Goal: Task Accomplishment & Management: Complete application form

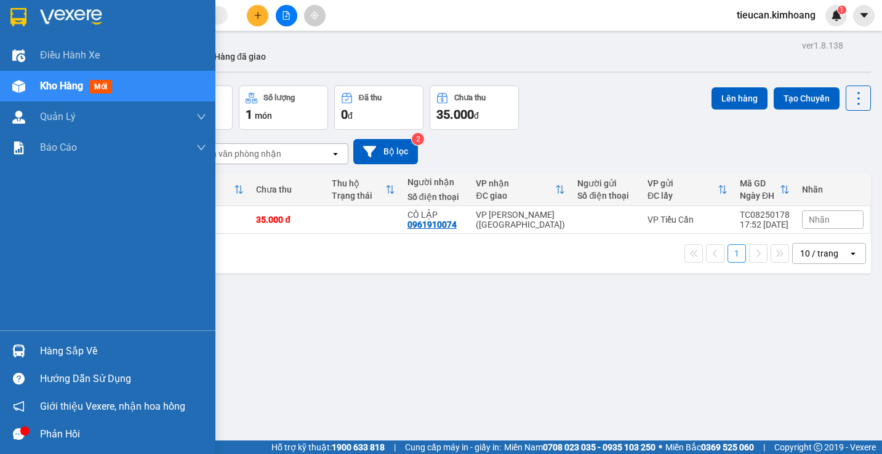
click at [57, 353] on div "Hàng sắp về" at bounding box center [123, 351] width 166 height 18
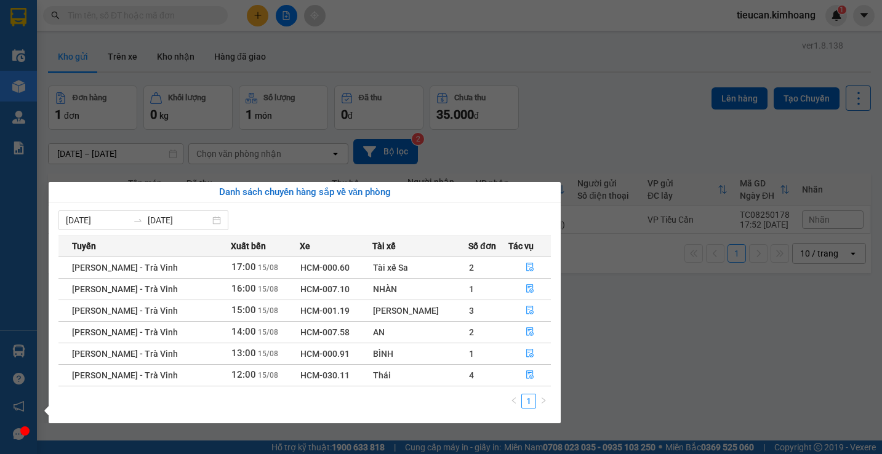
click at [583, 124] on section "Kết quả tìm kiếm ( 0 ) Bộ lọc No Data tieucan.[PERSON_NAME] 1 Điều hành xe Kho …" at bounding box center [441, 227] width 882 height 454
click at [583, 124] on div "Đơn hàng 1 đơn Khối lượng 0 kg Số lượng 1 món Đã thu 0 đ Chưa thu 35.000 đ Lên …" at bounding box center [459, 108] width 823 height 44
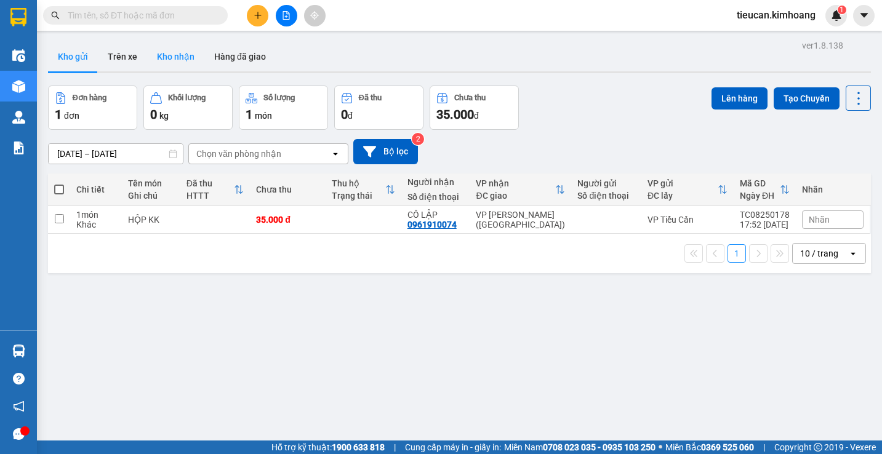
click at [167, 58] on button "Kho nhận" at bounding box center [175, 57] width 57 height 30
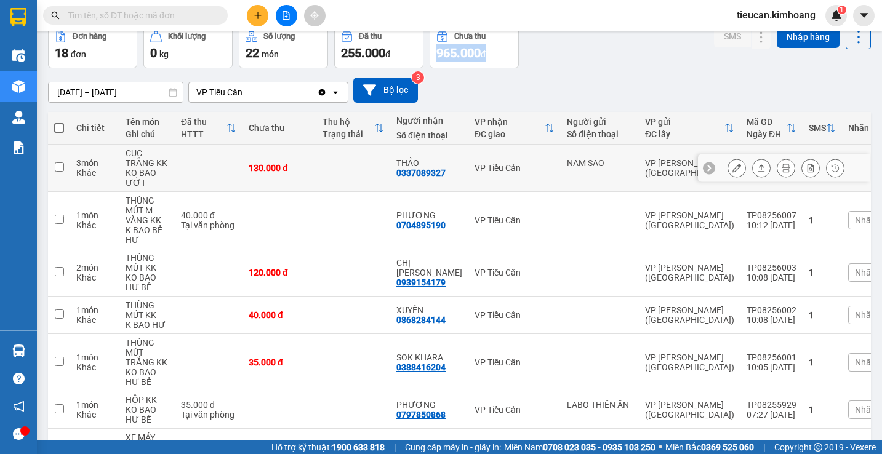
scroll to position [123, 0]
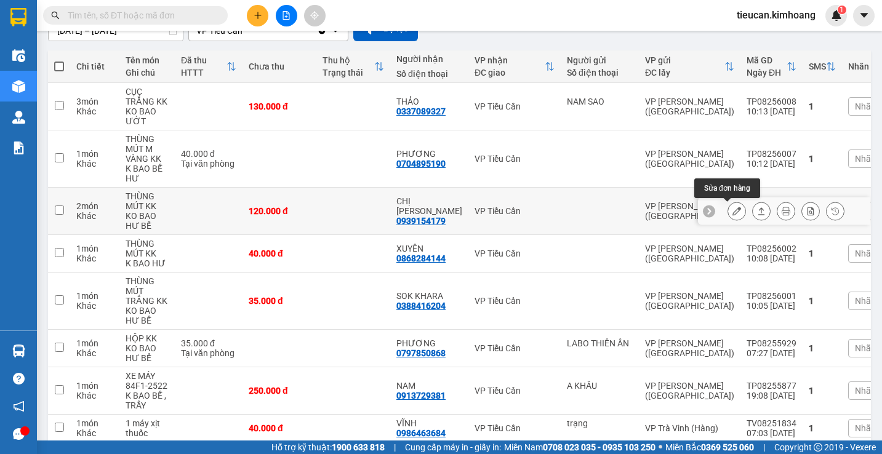
click at [732, 207] on button at bounding box center [736, 212] width 17 height 22
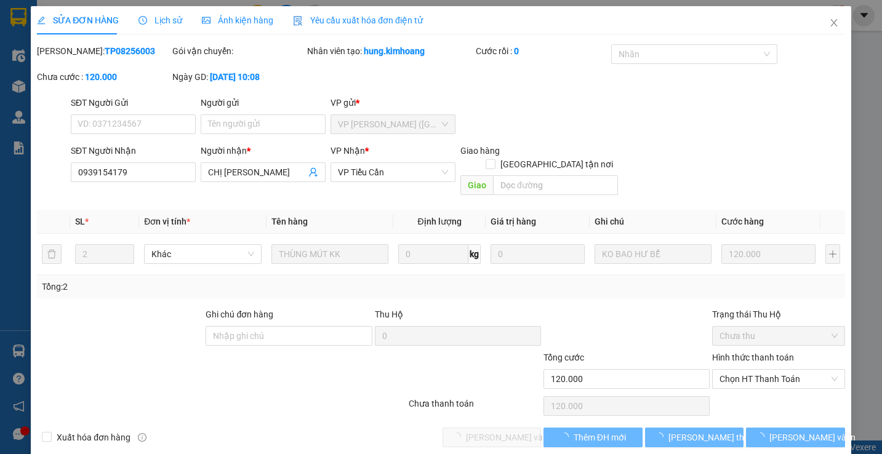
type input "0939154179"
type input "CHỊ [PERSON_NAME]"
type input "120.000"
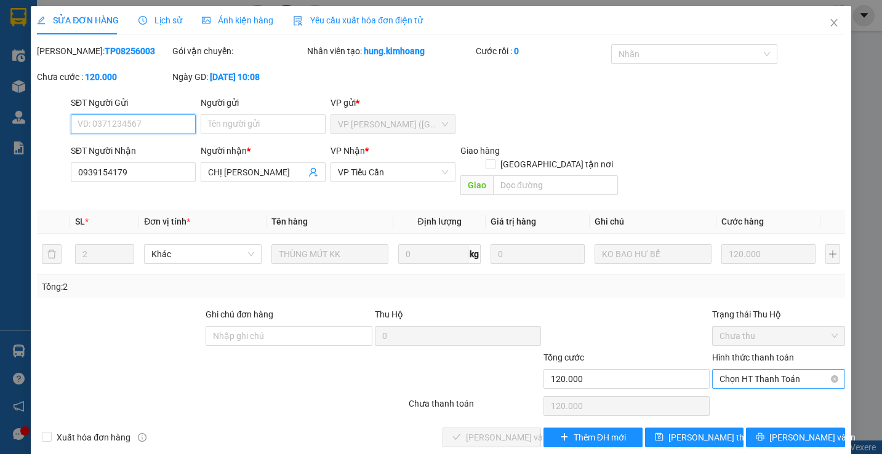
click at [734, 370] on span "Chọn HT Thanh Toán" at bounding box center [779, 379] width 118 height 18
click at [734, 380] on div "Total Paid Fee 0 Total UnPaid Fee 120.000 Cash Collection Total Fee Mã ĐH: TP08…" at bounding box center [441, 245] width 808 height 403
click at [739, 370] on span "Chọn HT Thanh Toán" at bounding box center [779, 379] width 118 height 18
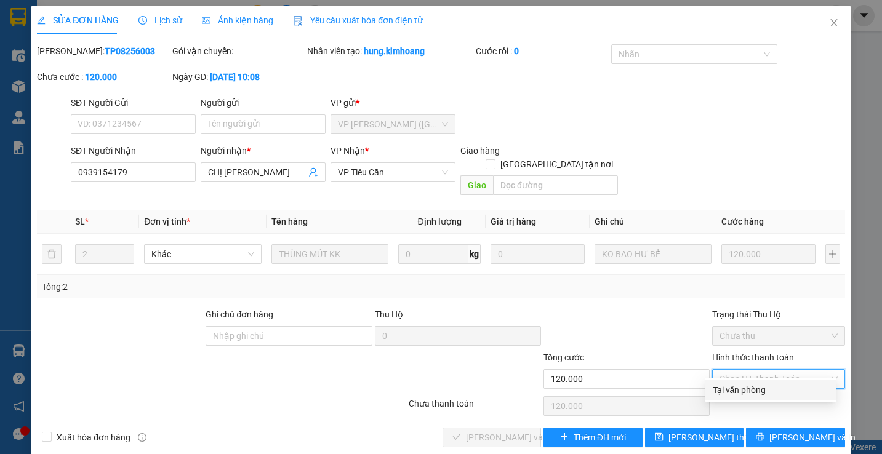
drag, startPoint x: 739, startPoint y: 386, endPoint x: 618, endPoint y: 401, distance: 121.6
click at [736, 387] on div "Tại văn phòng" at bounding box center [771, 391] width 116 height 14
type input "0"
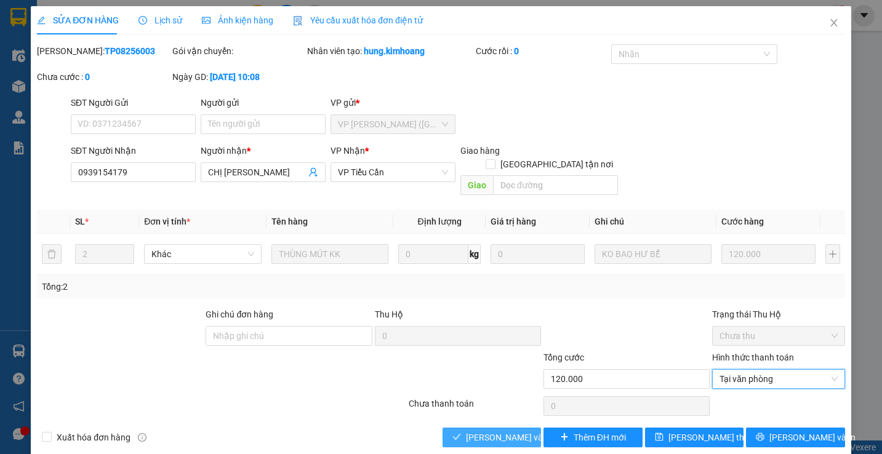
click at [529, 428] on button "[PERSON_NAME] và Giao hàng" at bounding box center [492, 438] width 99 height 20
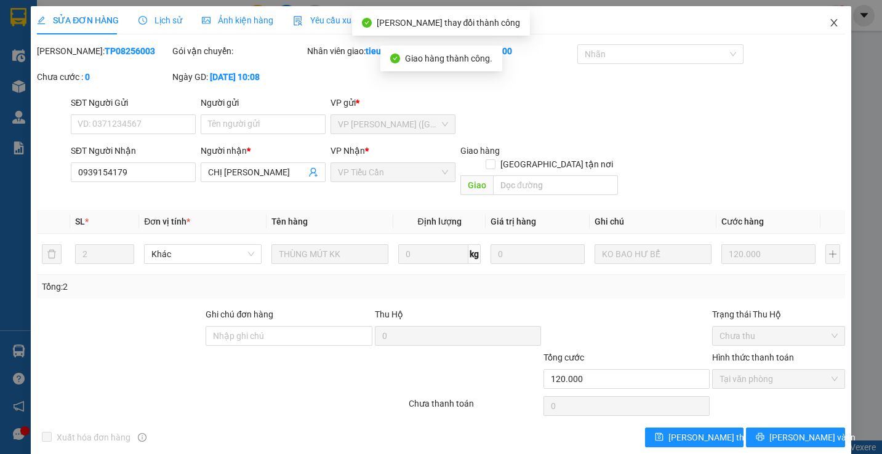
click at [824, 16] on span "Close" at bounding box center [834, 23] width 34 height 34
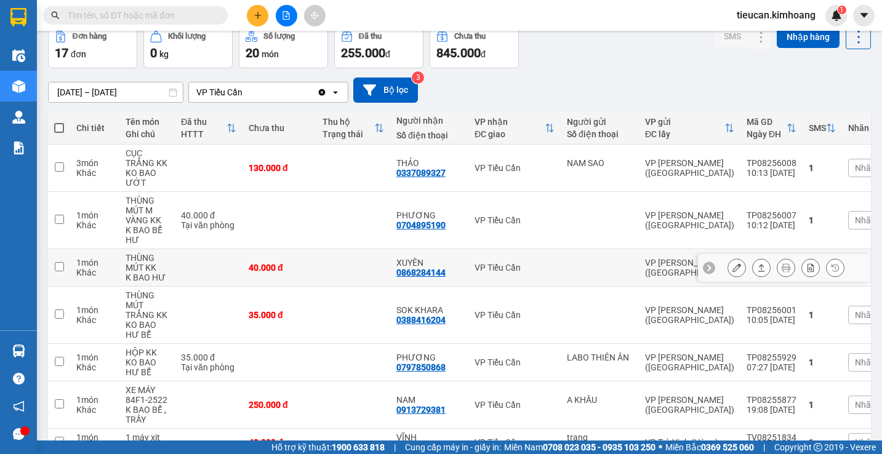
scroll to position [123, 0]
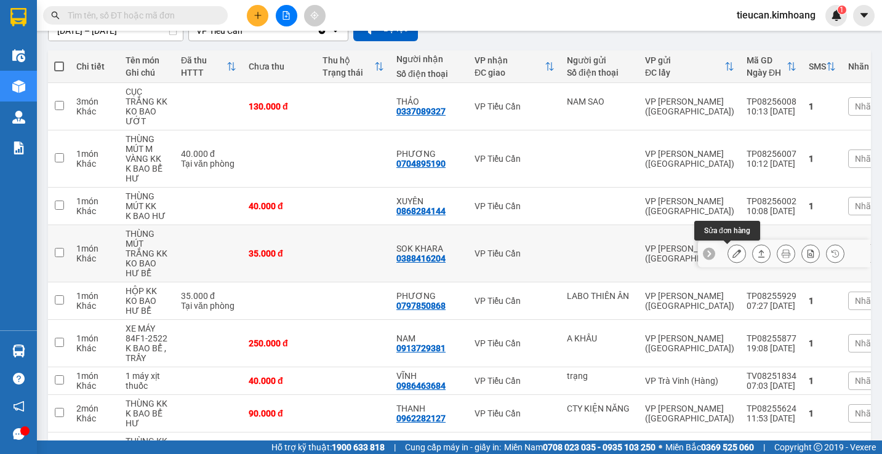
click at [733, 256] on icon at bounding box center [737, 253] width 9 height 9
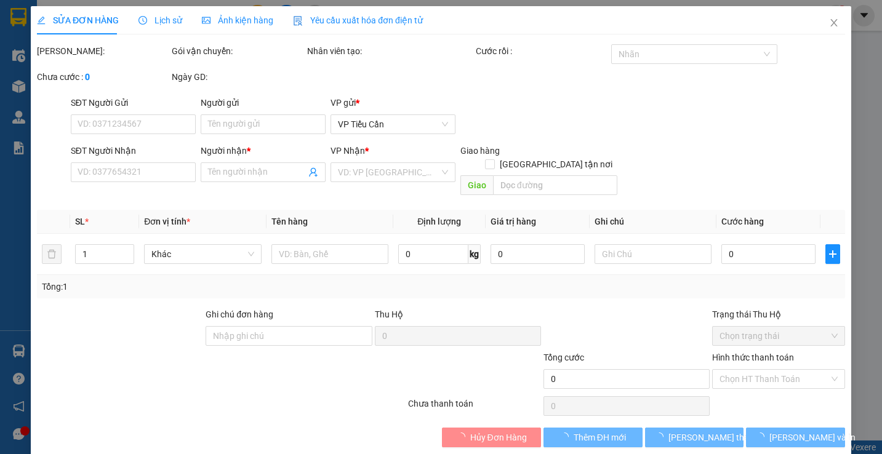
type input "0388416204"
type input "SOK KHARA"
type input "35.000"
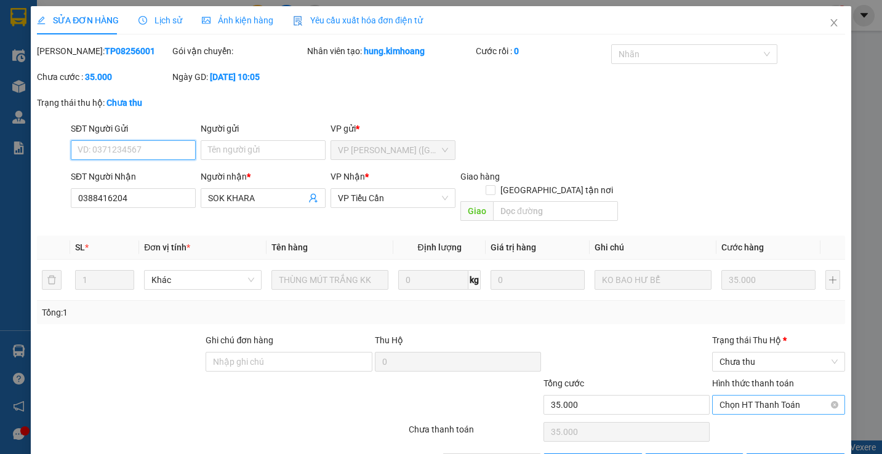
click at [727, 396] on span "Chọn HT Thanh Toán" at bounding box center [779, 405] width 118 height 18
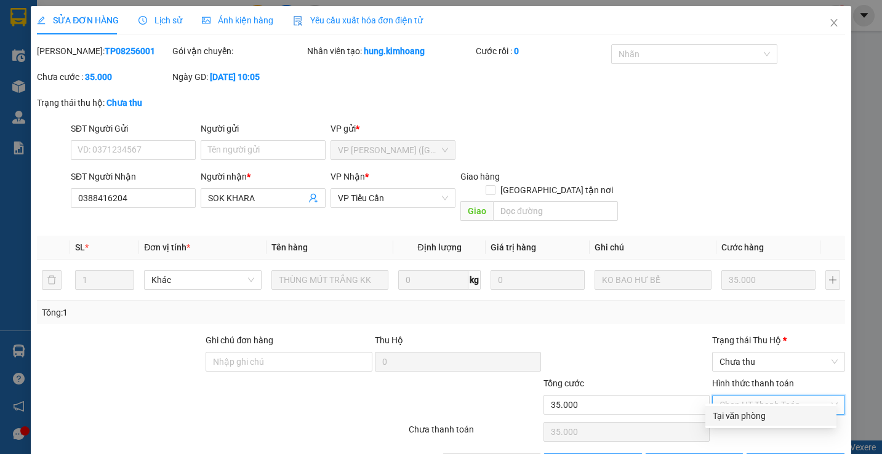
click at [723, 419] on div "Tại văn phòng" at bounding box center [771, 416] width 116 height 14
type input "0"
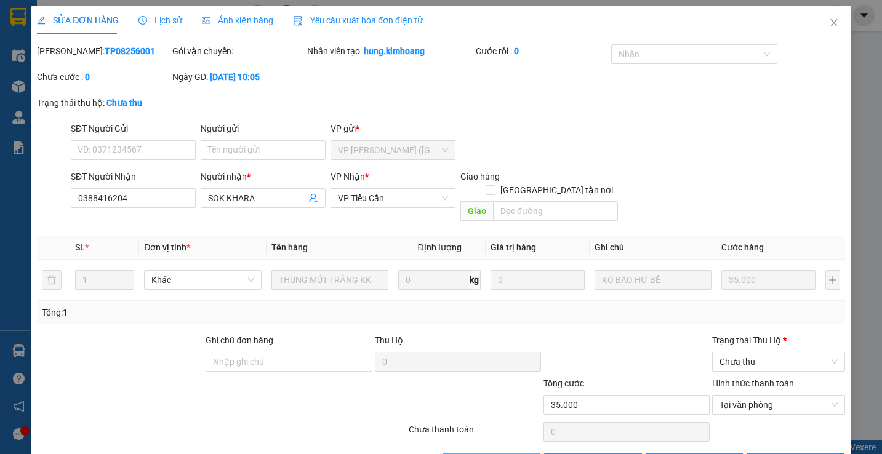
click at [853, 31] on icon "close" at bounding box center [849, 31] width 9 height 9
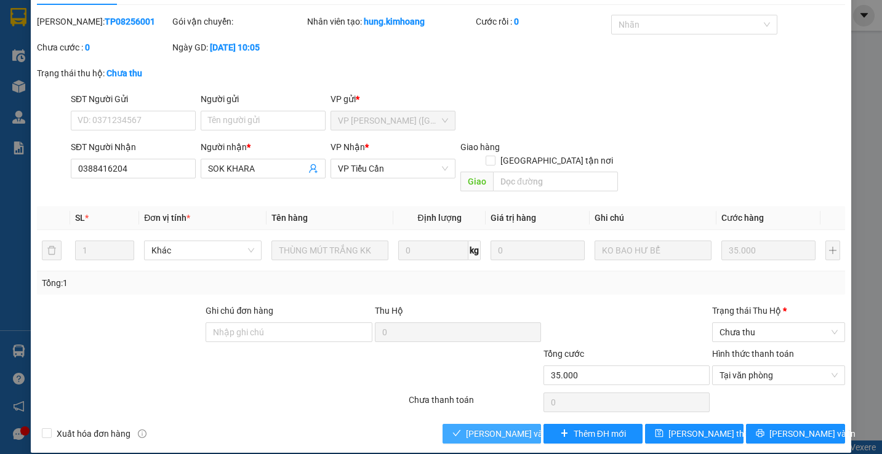
click at [488, 427] on span "[PERSON_NAME] và Giao hàng" at bounding box center [525, 434] width 118 height 14
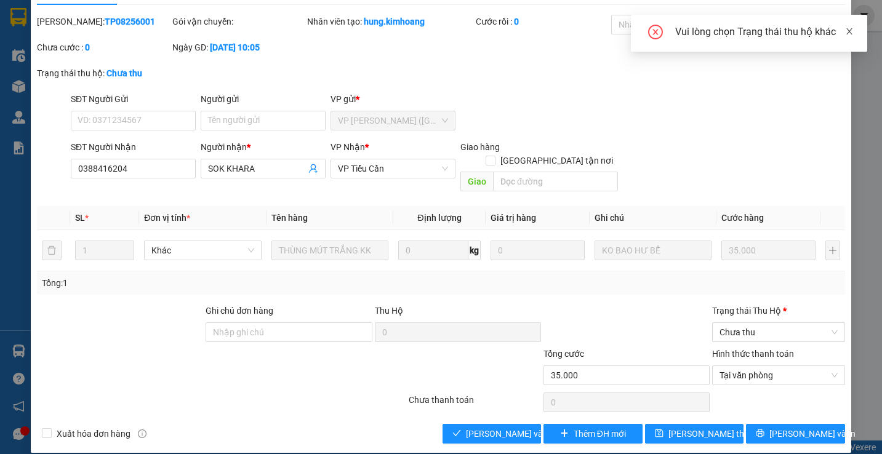
click at [851, 33] on icon "close" at bounding box center [849, 31] width 6 height 6
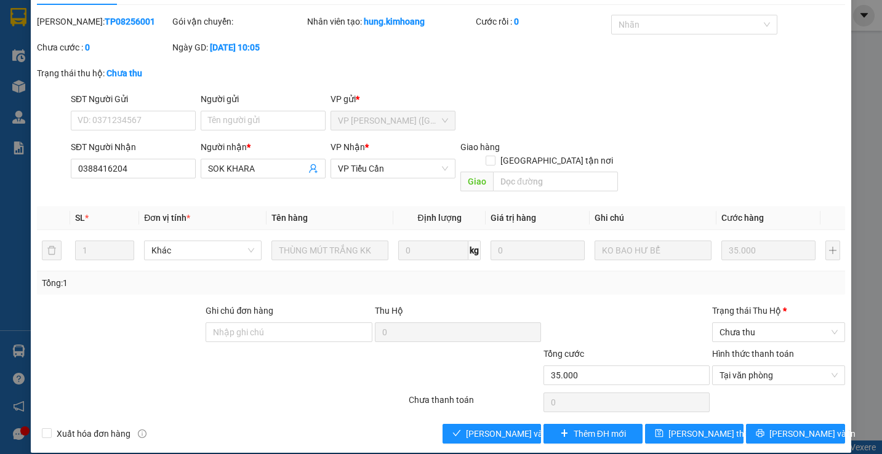
scroll to position [0, 0]
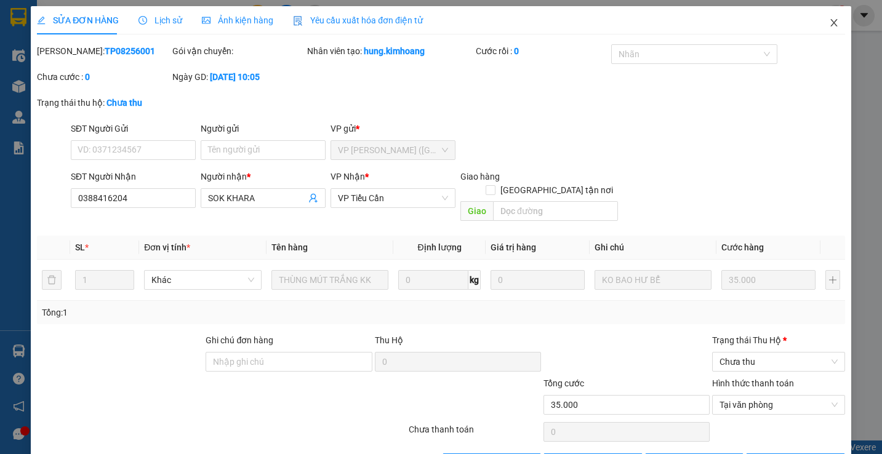
click at [829, 21] on icon "close" at bounding box center [834, 23] width 10 height 10
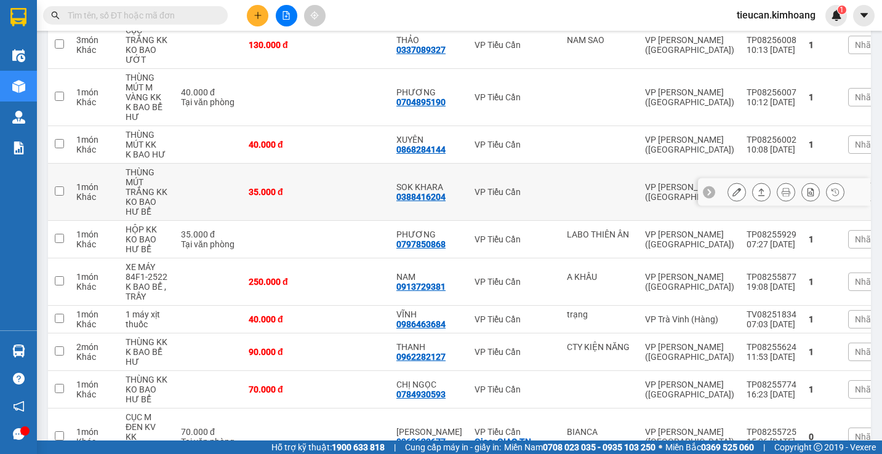
scroll to position [246, 0]
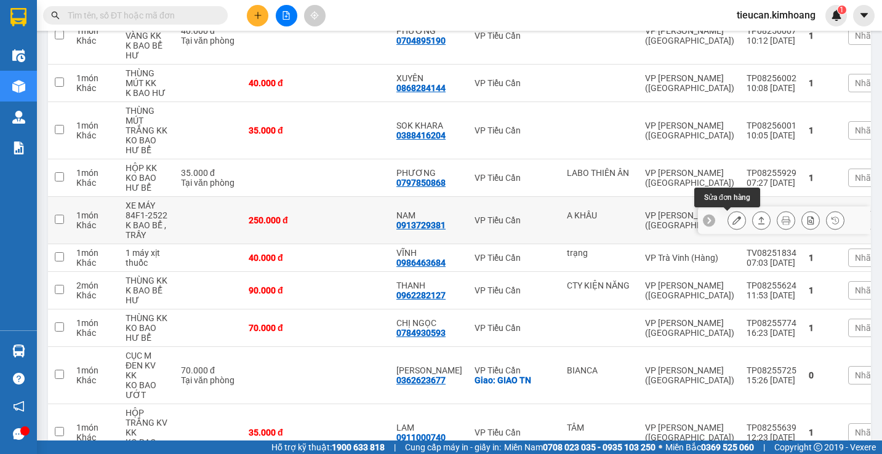
click at [733, 218] on icon at bounding box center [737, 220] width 9 height 9
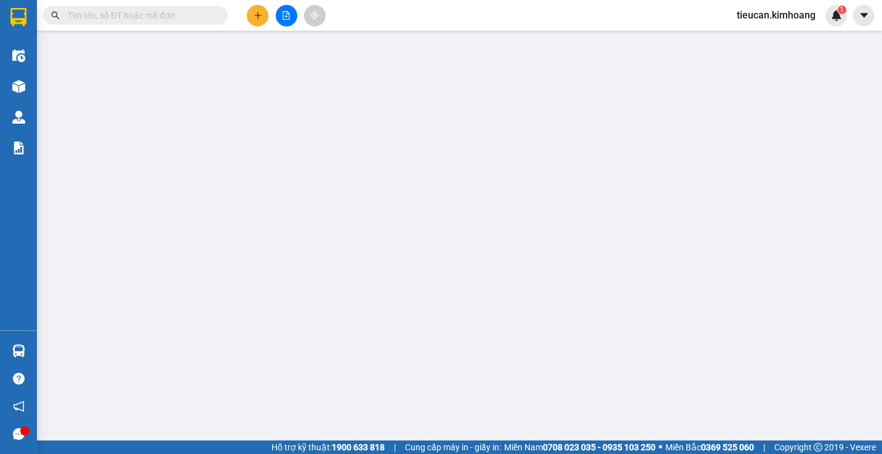
type input "A KHẦU"
type input "0913729381"
type input "NAM"
type input "250.000"
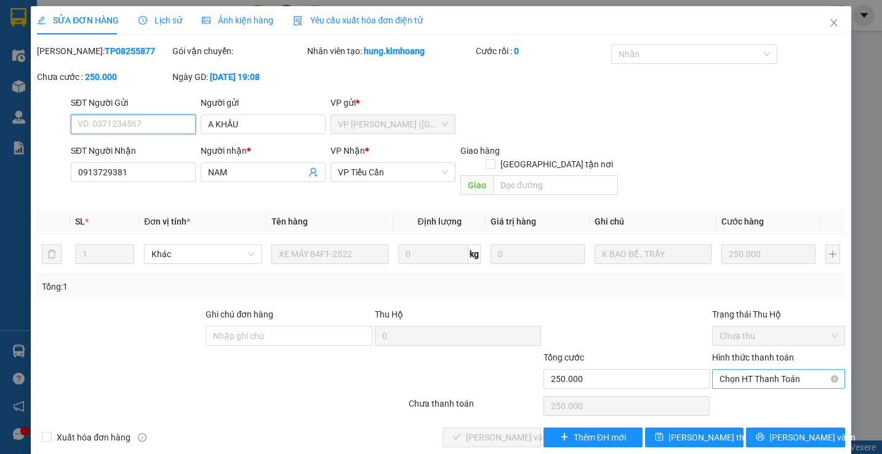
click at [731, 370] on span "Chọn HT Thanh Toán" at bounding box center [779, 379] width 118 height 18
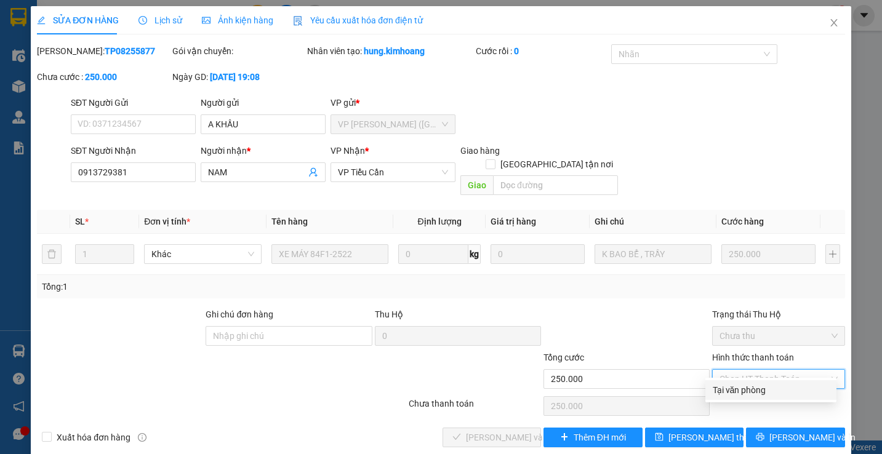
click at [729, 388] on div "Tại văn phòng" at bounding box center [771, 391] width 116 height 14
type input "0"
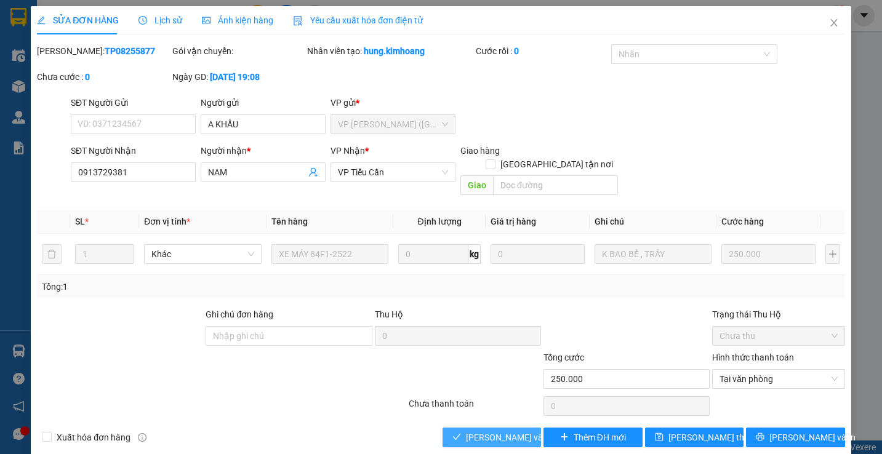
click at [486, 431] on span "[PERSON_NAME] và Giao hàng" at bounding box center [525, 438] width 118 height 14
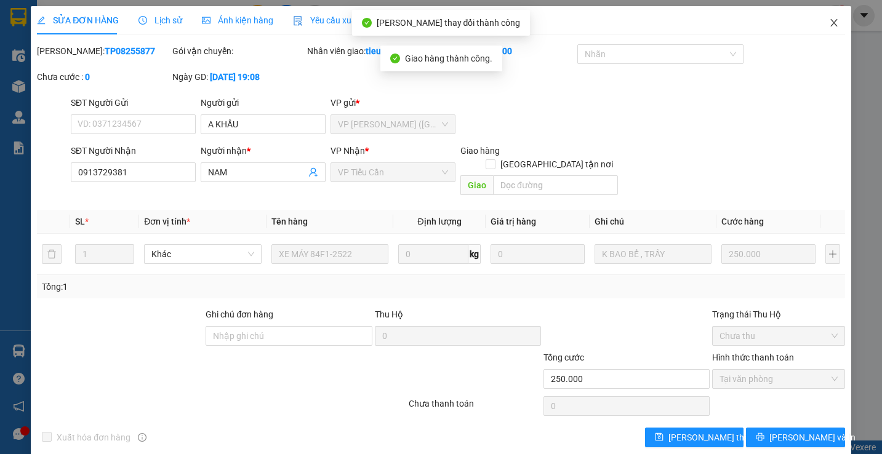
click at [819, 18] on span "Close" at bounding box center [834, 23] width 34 height 34
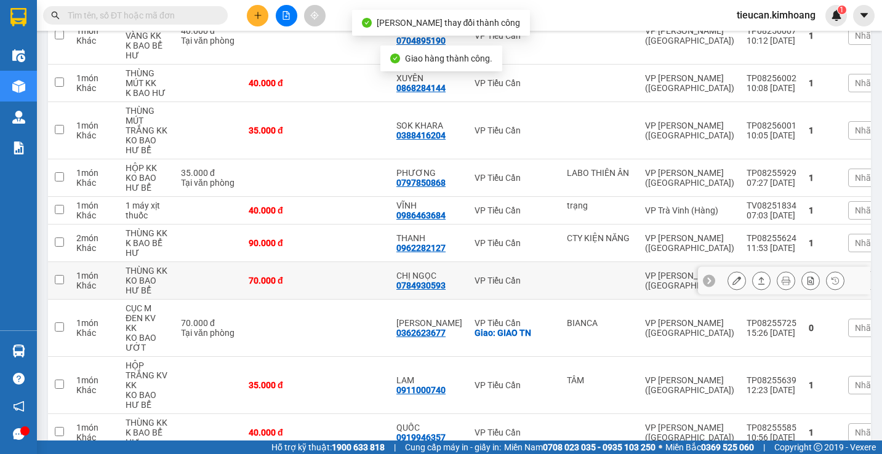
scroll to position [308, 0]
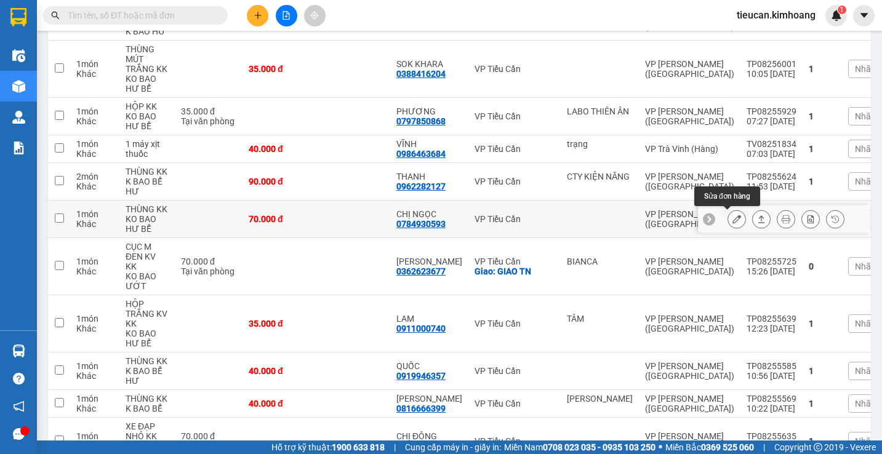
click at [728, 217] on button at bounding box center [736, 220] width 17 height 22
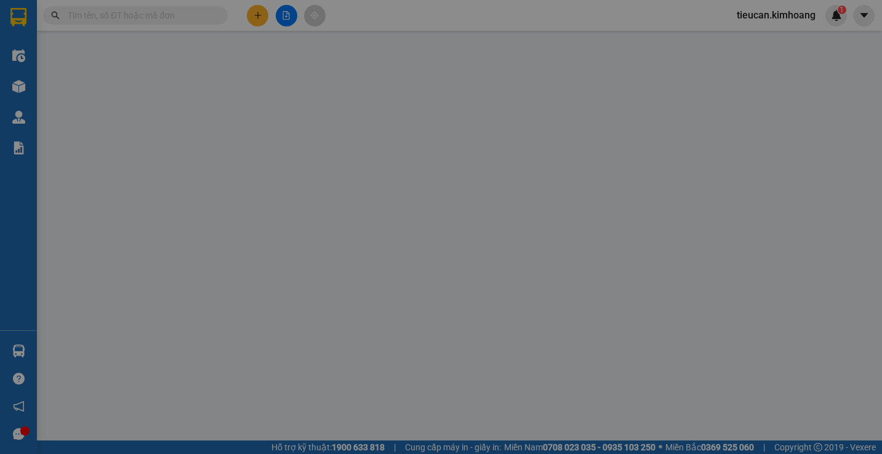
type input "0784930593"
type input "CHỊ NGỌC"
type input "70.000"
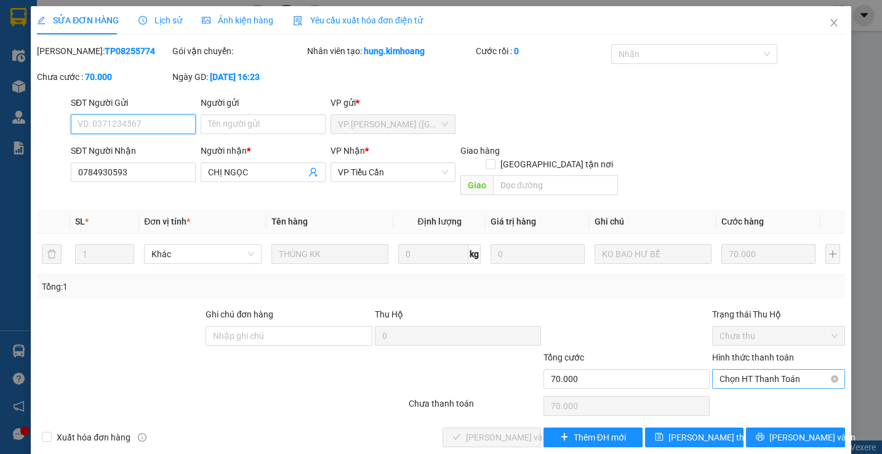
click at [745, 370] on span "Chọn HT Thanh Toán" at bounding box center [779, 379] width 118 height 18
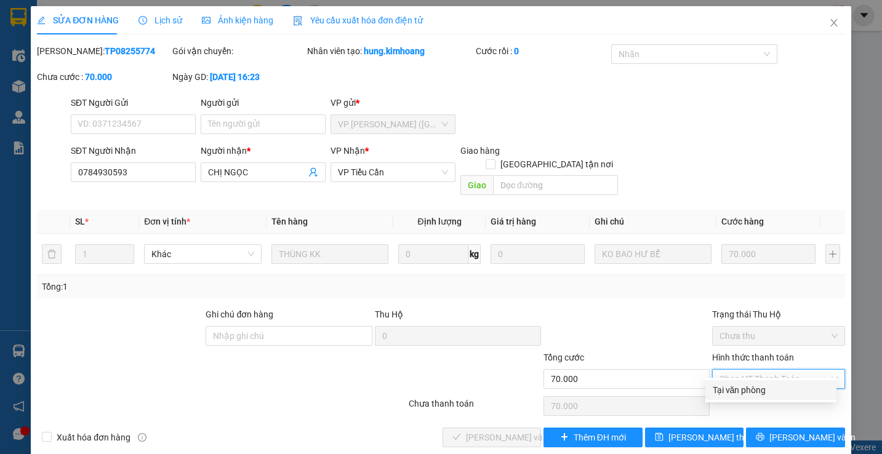
click at [720, 387] on div "Tại văn phòng" at bounding box center [771, 391] width 116 height 14
type input "0"
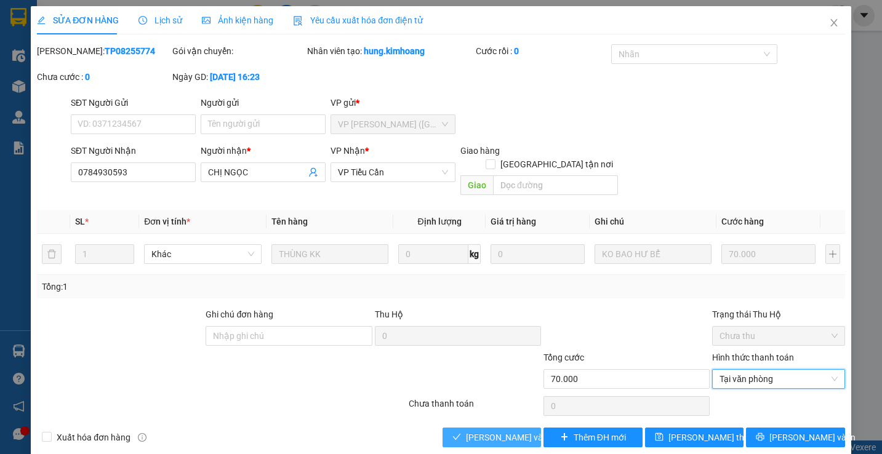
click at [510, 431] on span "[PERSON_NAME] và Giao hàng" at bounding box center [525, 438] width 118 height 14
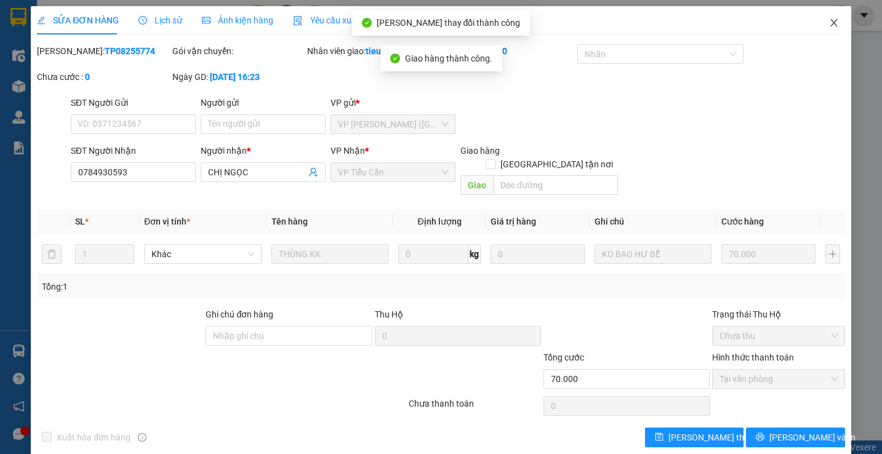
click at [830, 23] on icon "close" at bounding box center [833, 22] width 7 height 7
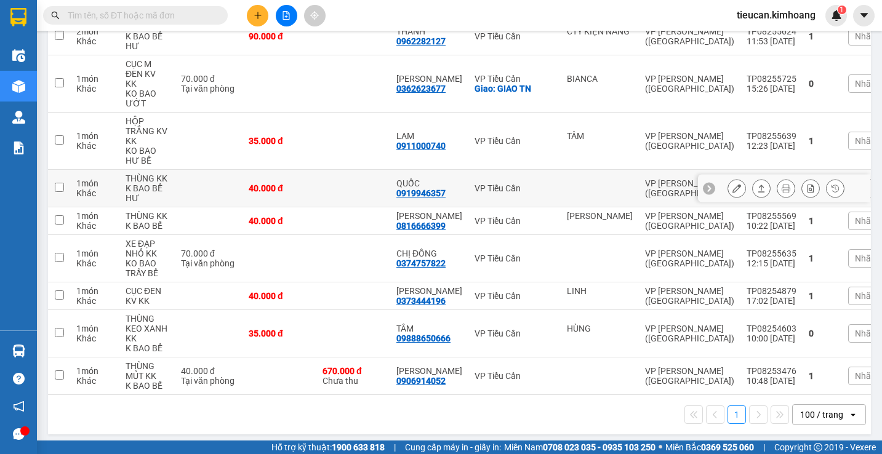
scroll to position [392, 0]
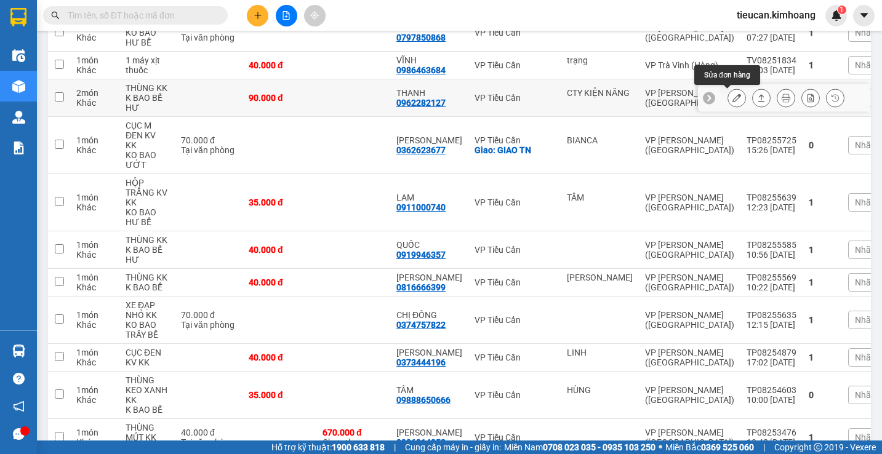
click at [733, 95] on icon at bounding box center [737, 98] width 9 height 9
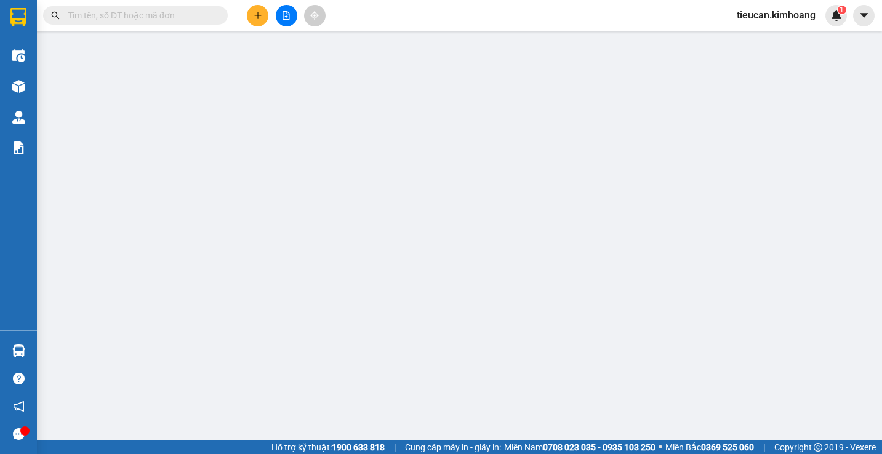
type input "CTY KIỆN NĂNG"
type input "0962282127"
type input "THANH"
type input "90.000"
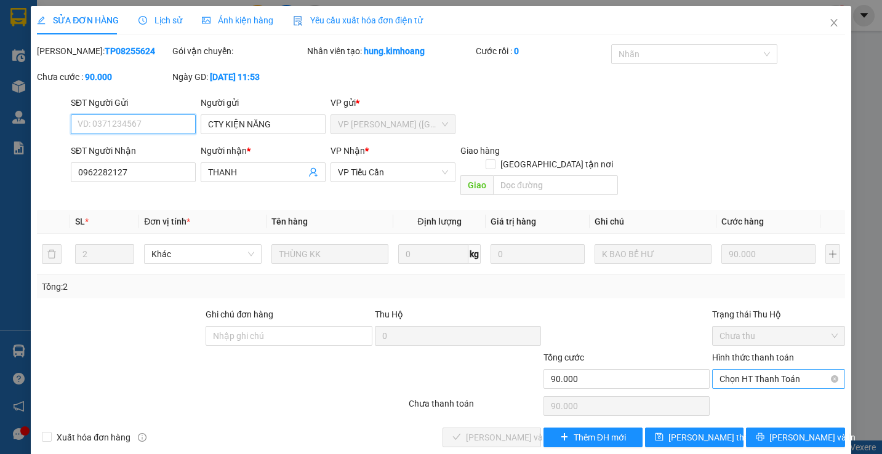
click at [720, 370] on span "Chọn HT Thanh Toán" at bounding box center [779, 379] width 118 height 18
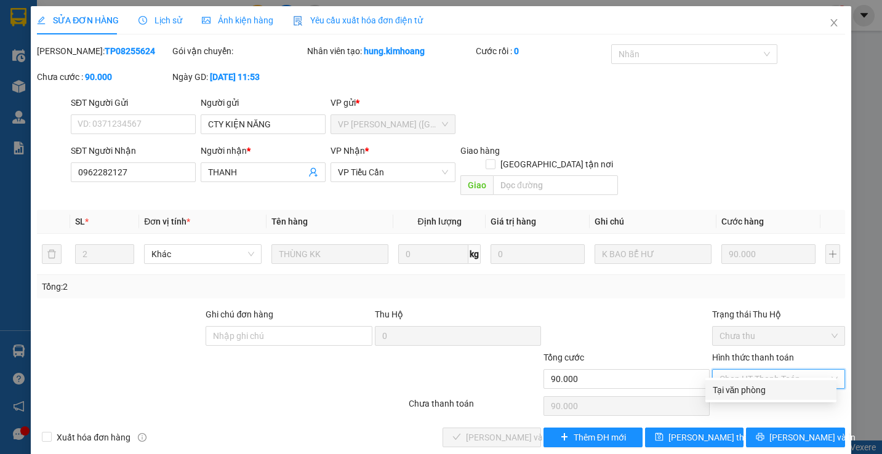
click at [723, 390] on div "Tại văn phòng" at bounding box center [771, 391] width 116 height 14
type input "0"
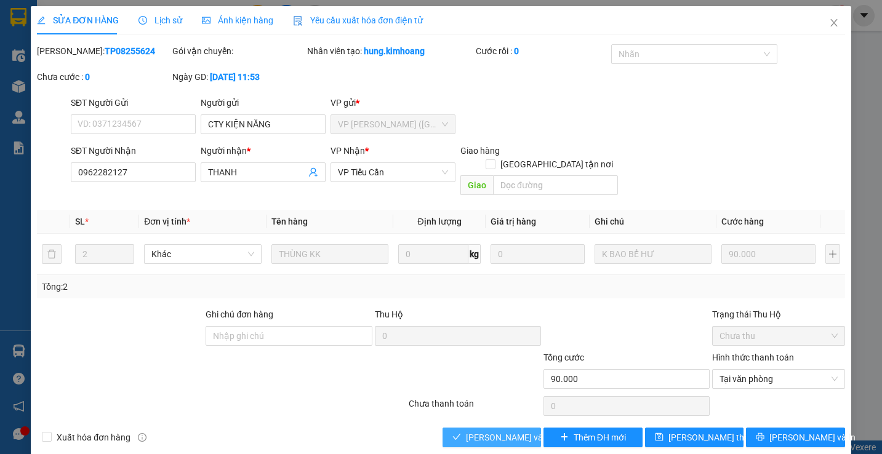
click at [497, 431] on span "[PERSON_NAME] và Giao hàng" at bounding box center [525, 438] width 118 height 14
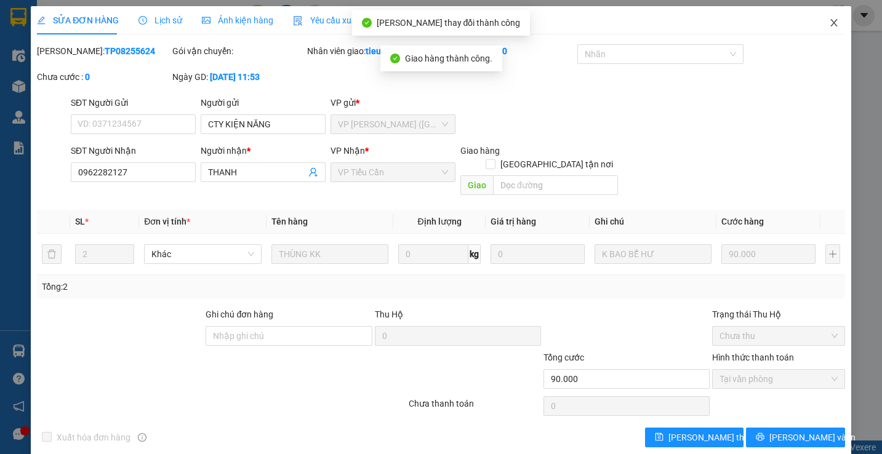
click at [826, 29] on span "Close" at bounding box center [834, 23] width 34 height 34
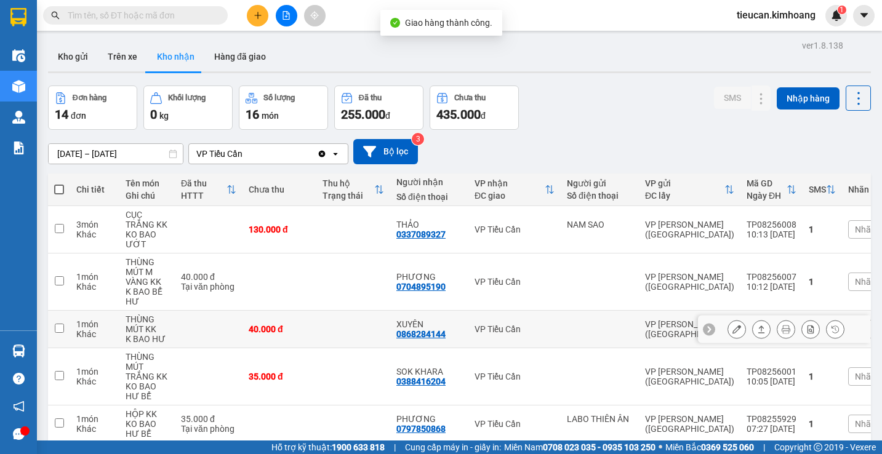
scroll to position [416, 0]
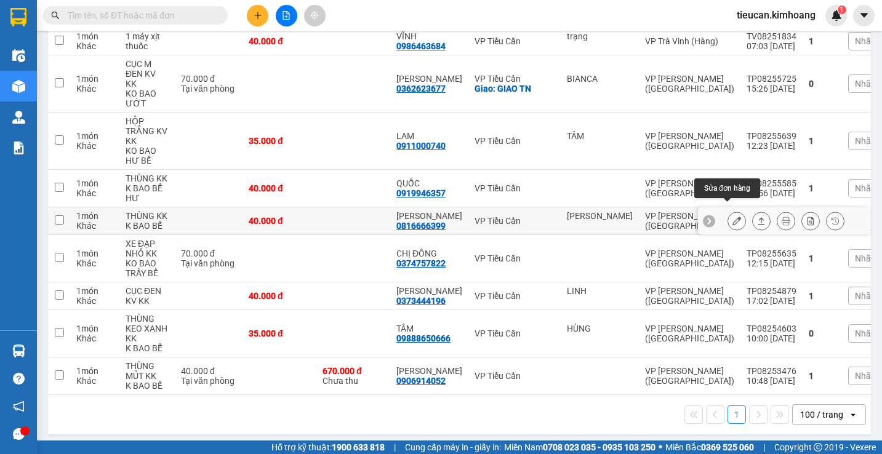
click at [733, 217] on icon at bounding box center [737, 221] width 9 height 9
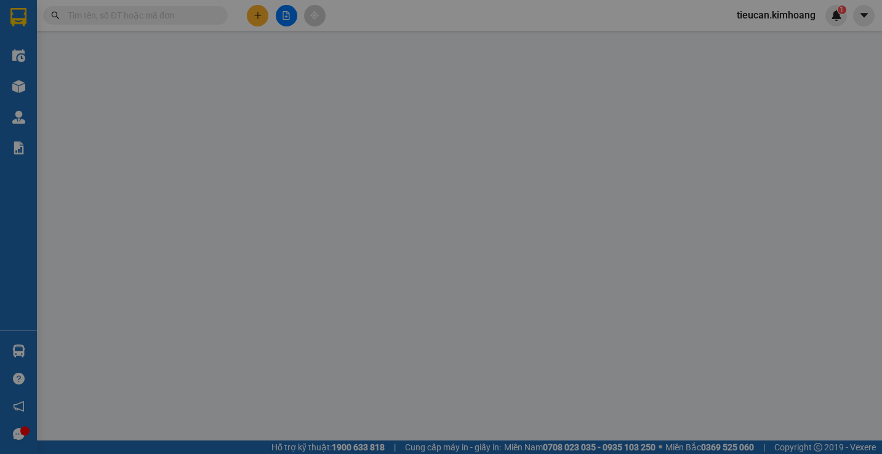
type input "[PERSON_NAME]"
type input "0816666399"
type input "[PERSON_NAME]"
type input "40.000"
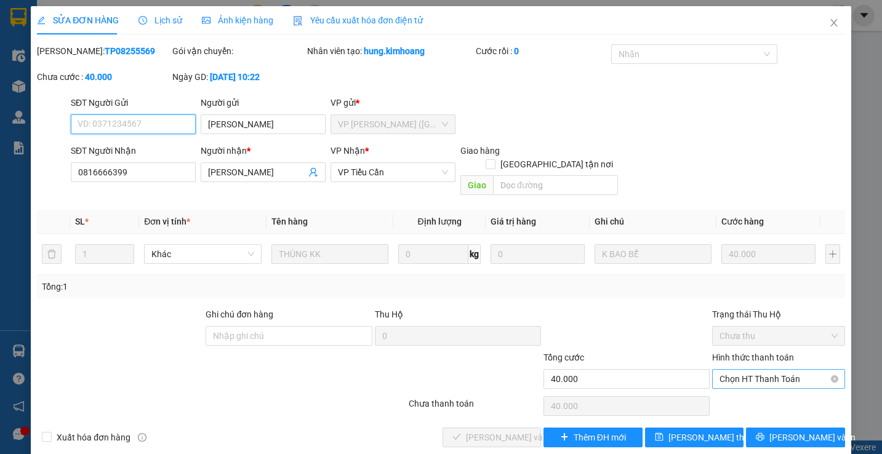
click at [734, 370] on span "Chọn HT Thanh Toán" at bounding box center [779, 379] width 118 height 18
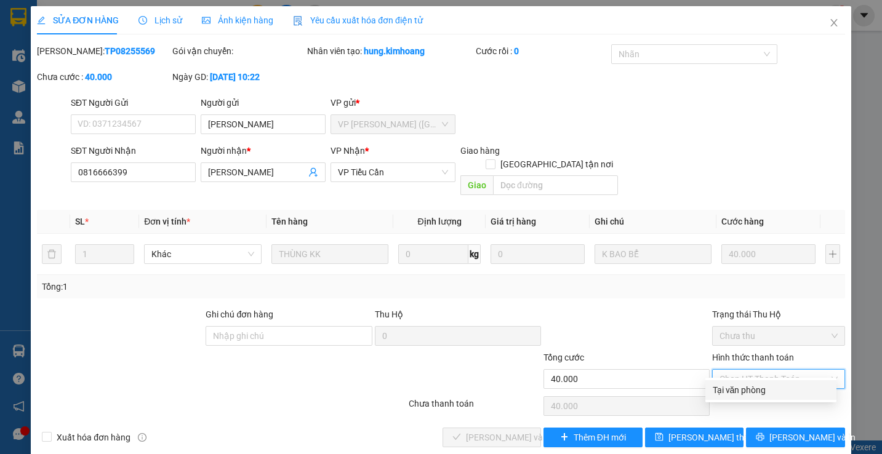
click at [723, 390] on div "Tại văn phòng" at bounding box center [771, 391] width 116 height 14
type input "0"
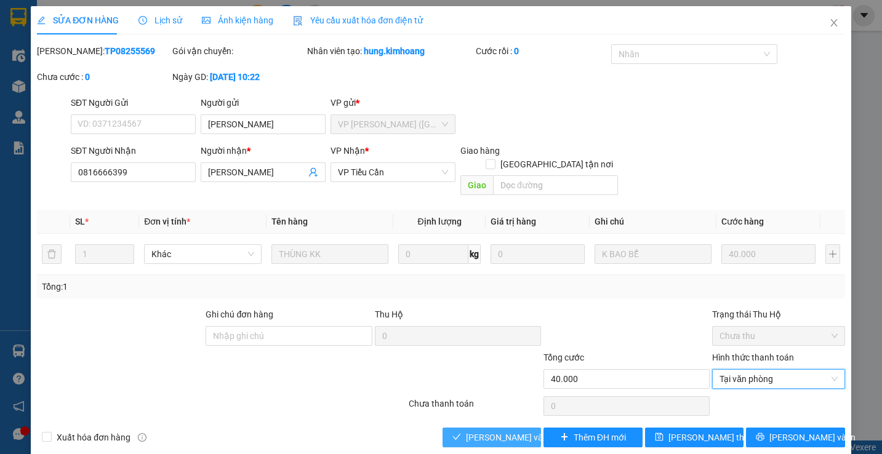
click at [472, 428] on button "[PERSON_NAME] và Giao hàng" at bounding box center [492, 438] width 99 height 20
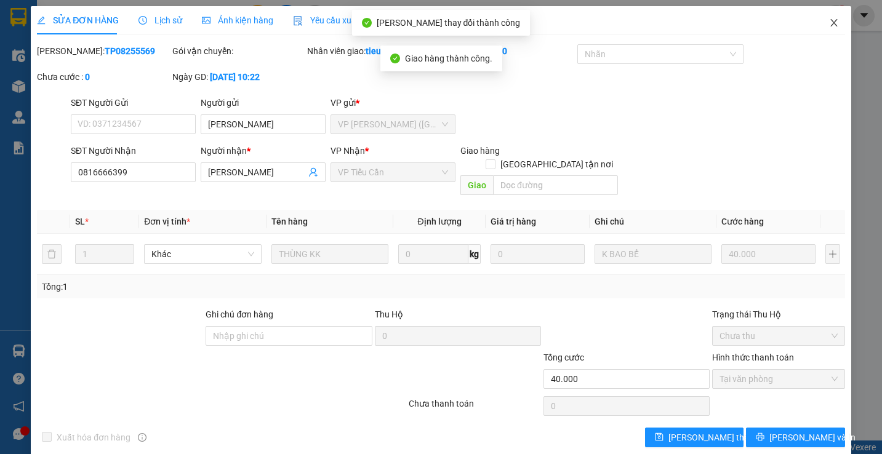
click at [829, 24] on icon "close" at bounding box center [834, 23] width 10 height 10
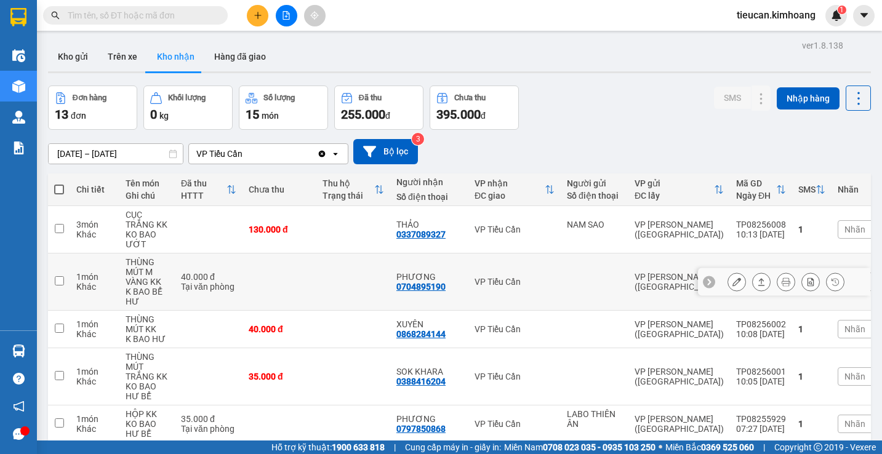
scroll to position [62, 0]
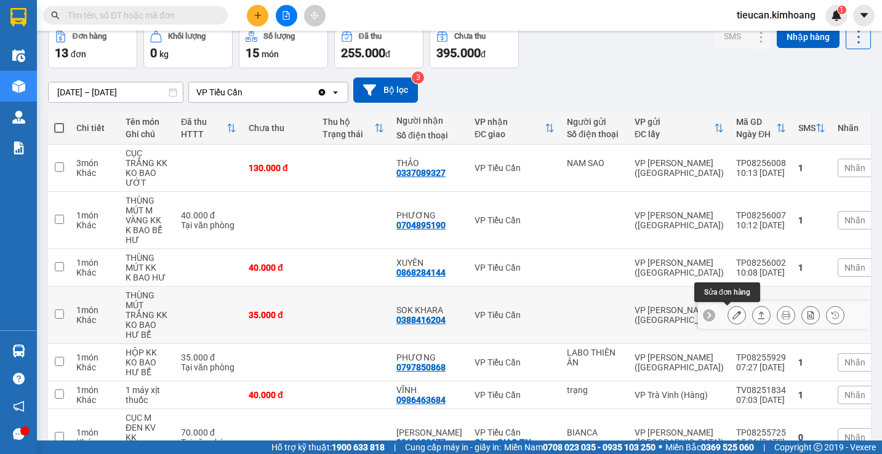
click at [728, 313] on button at bounding box center [736, 316] width 17 height 22
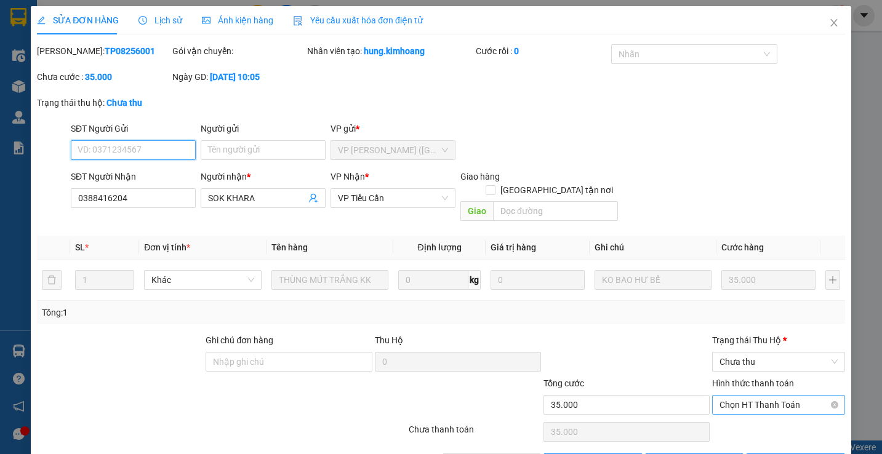
click at [737, 396] on span "Chọn HT Thanh Toán" at bounding box center [779, 405] width 118 height 18
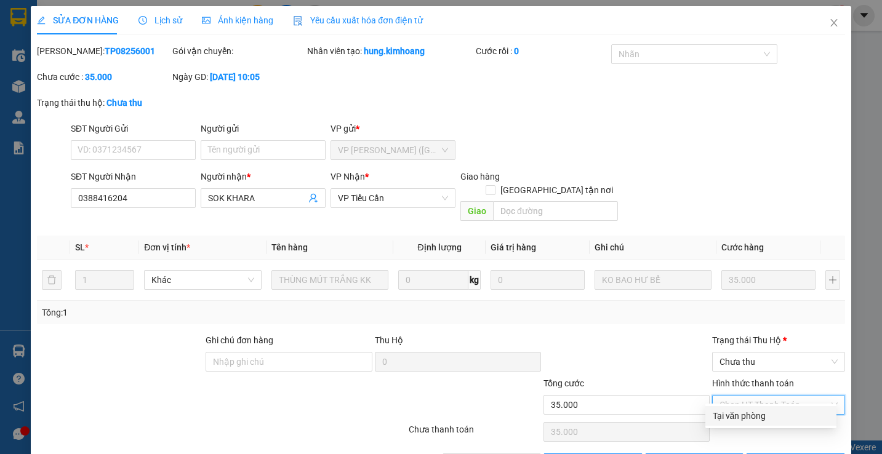
click at [721, 418] on div "Tại văn phòng" at bounding box center [771, 416] width 116 height 14
type input "0"
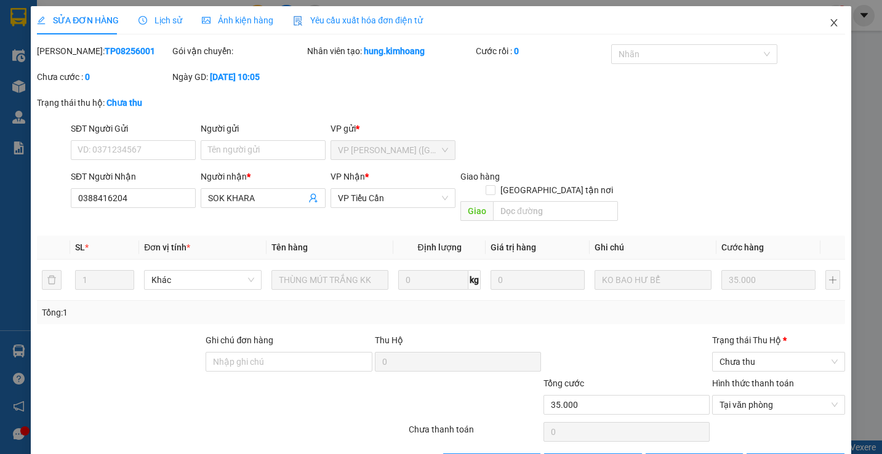
click at [829, 19] on icon "close" at bounding box center [834, 23] width 10 height 10
click at [826, 19] on div "1" at bounding box center [837, 16] width 22 height 22
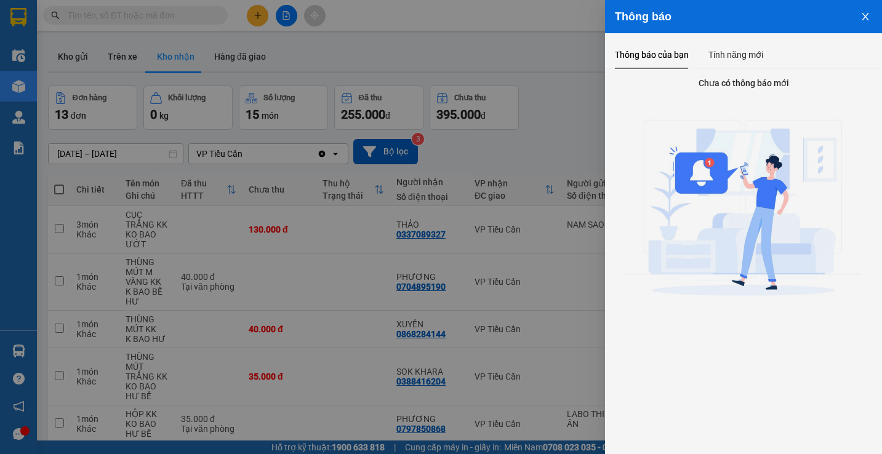
click at [869, 20] on icon "close" at bounding box center [866, 17] width 10 height 10
click at [869, 20] on div "Thông báo" at bounding box center [743, 16] width 277 height 33
